Goal: Task Accomplishment & Management: Use online tool/utility

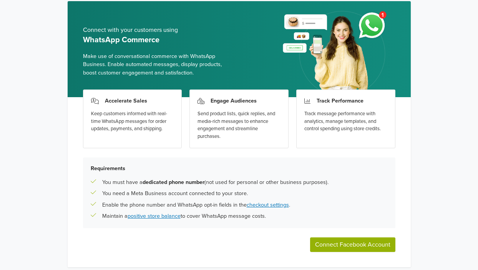
scroll to position [56, 0]
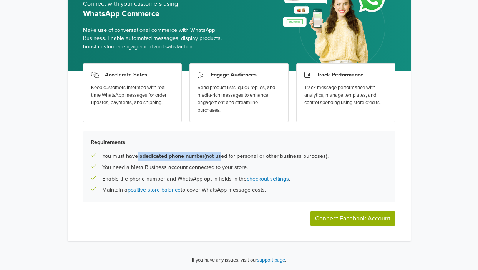
drag, startPoint x: 159, startPoint y: 157, endPoint x: 220, endPoint y: 159, distance: 61.2
click at [220, 159] on p "You must have a dedicated phone number (not used for personal or other business…" at bounding box center [215, 156] width 226 height 8
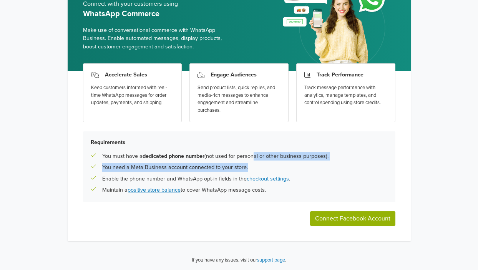
drag, startPoint x: 255, startPoint y: 154, endPoint x: 348, endPoint y: 165, distance: 93.0
click at [348, 165] on div "Requirements You must have a dedicated phone number (not used for personal or o…" at bounding box center [239, 167] width 313 height 71
click at [324, 159] on p "You must have a dedicated phone number (not used for personal or other business…" at bounding box center [215, 156] width 226 height 8
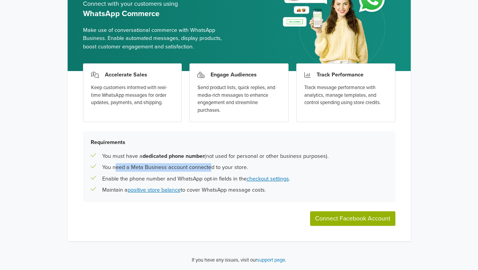
drag, startPoint x: 116, startPoint y: 163, endPoint x: 211, endPoint y: 169, distance: 95.5
click at [211, 169] on p "You need a Meta Business account connected to your store." at bounding box center [175, 167] width 146 height 8
click at [222, 168] on p "You need a Meta Business account connected to your store." at bounding box center [175, 167] width 146 height 8
click at [373, 222] on button "Connect Facebook Account" at bounding box center [352, 218] width 85 height 15
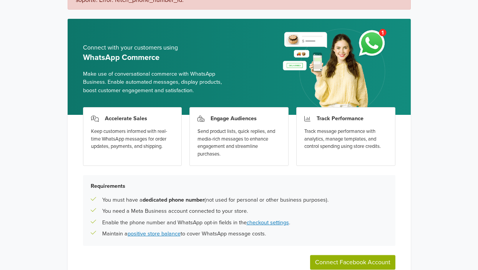
scroll to position [94, 0]
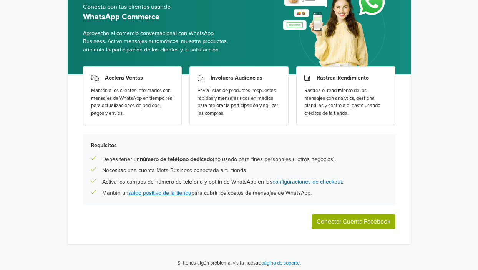
scroll to position [56, 0]
